Goal: Navigation & Orientation: Understand site structure

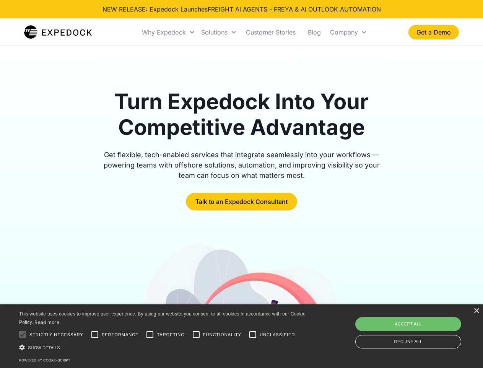
click at [169, 32] on div "Why Expedock" at bounding box center [164, 32] width 44 height 8
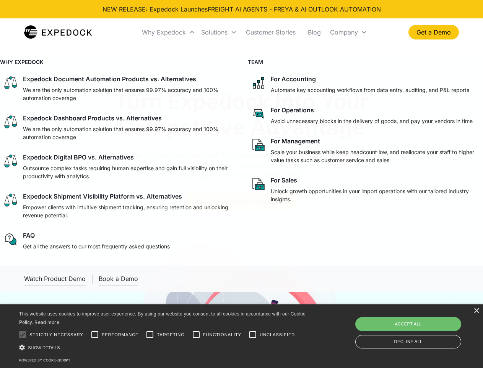
click at [219, 32] on div "Solutions" at bounding box center [214, 32] width 26 height 8
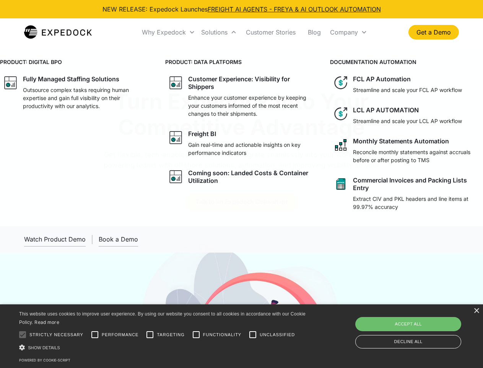
click at [349, 32] on div "Company" at bounding box center [344, 32] width 28 height 8
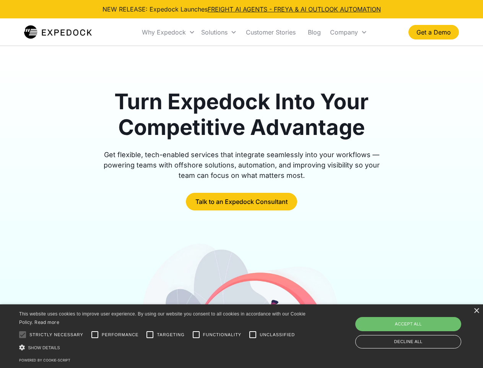
click at [477, 310] on div "×" at bounding box center [477, 311] width 6 height 6
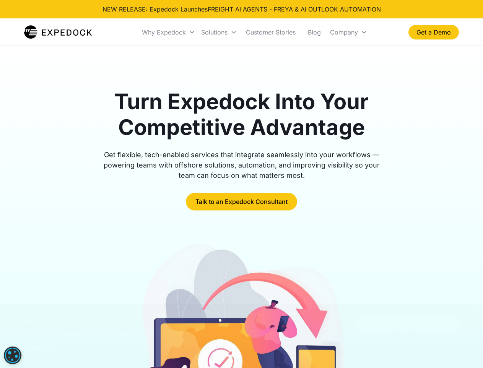
click at [23, 334] on div at bounding box center [22, 334] width 15 height 15
click at [95, 334] on div at bounding box center [241, 344] width 435 height 207
click at [150, 334] on img at bounding box center [241, 344] width 209 height 207
click at [196, 334] on img at bounding box center [241, 344] width 209 height 207
click at [253, 334] on img at bounding box center [241, 344] width 209 height 207
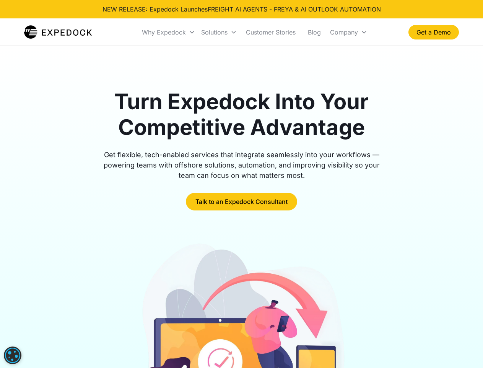
click at [164, 347] on img at bounding box center [241, 344] width 209 height 207
